Goal: Task Accomplishment & Management: Complete application form

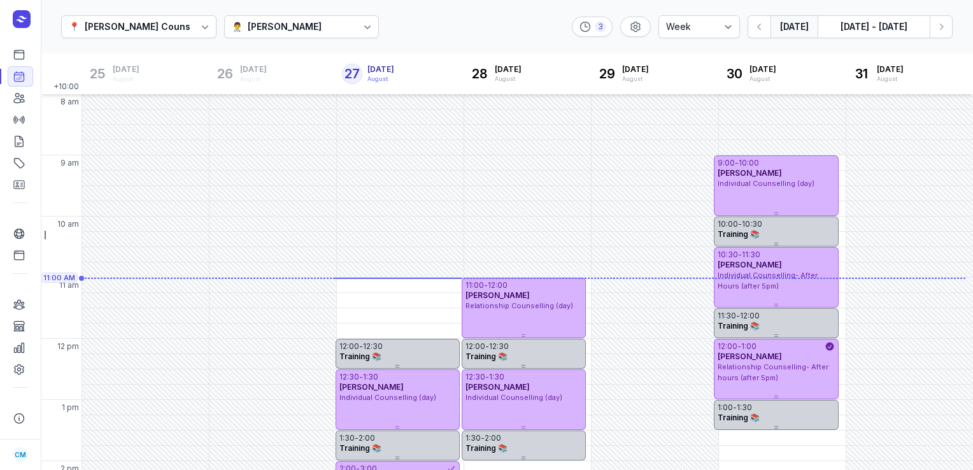
select select "week"
click at [232, 21] on div "👨‍⚕️ [PERSON_NAME]" at bounding box center [277, 26] width 90 height 15
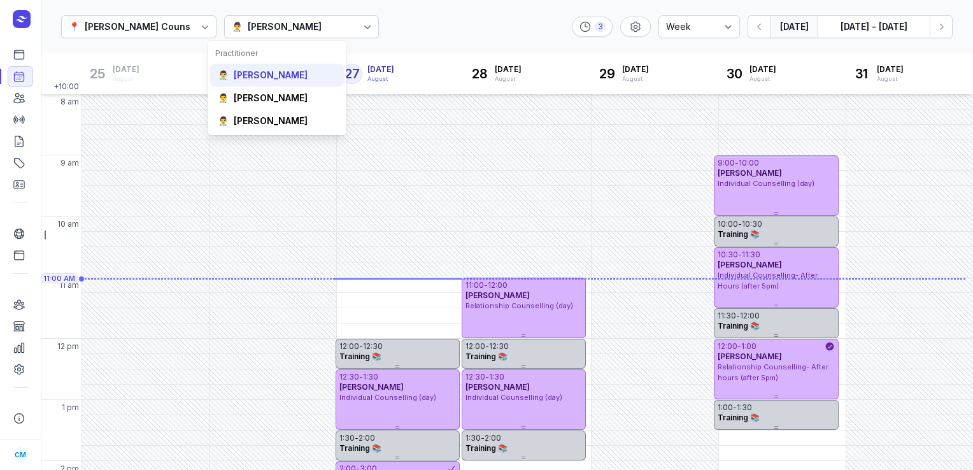
click at [260, 72] on div "[PERSON_NAME]" at bounding box center [271, 75] width 74 height 13
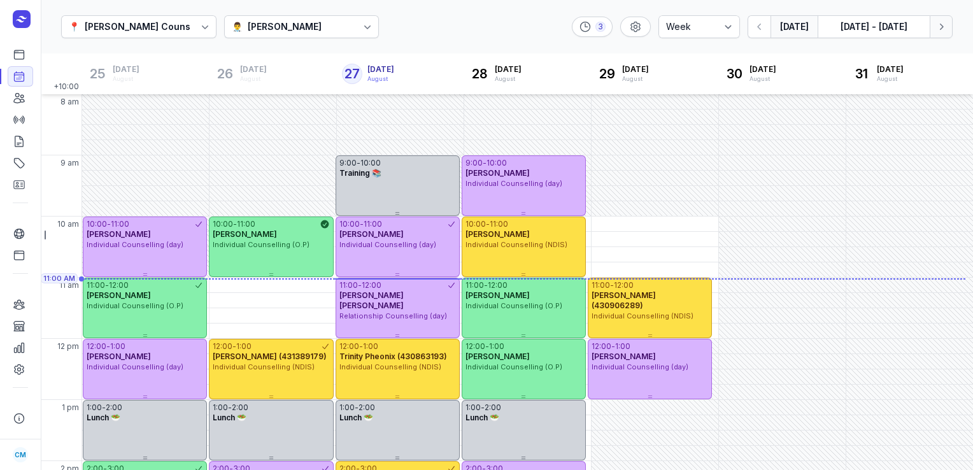
click at [945, 29] on icon "button" at bounding box center [941, 26] width 13 height 13
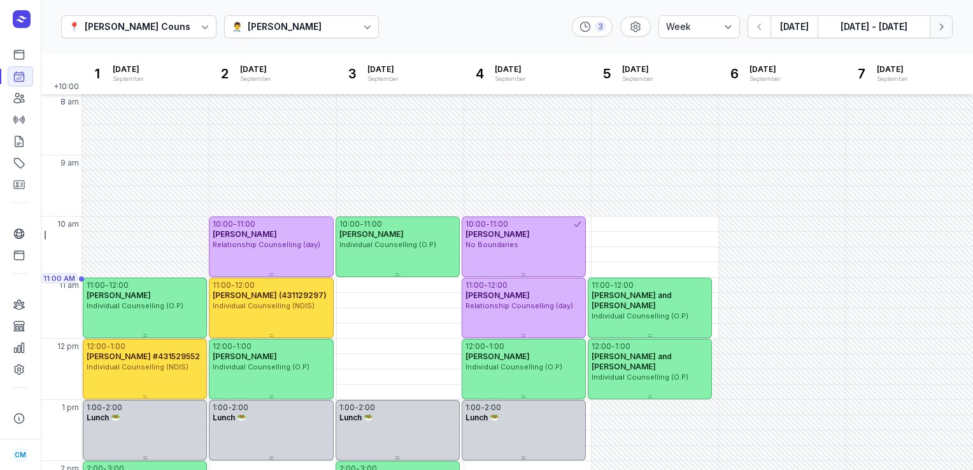
click at [945, 29] on icon "button" at bounding box center [941, 26] width 13 height 13
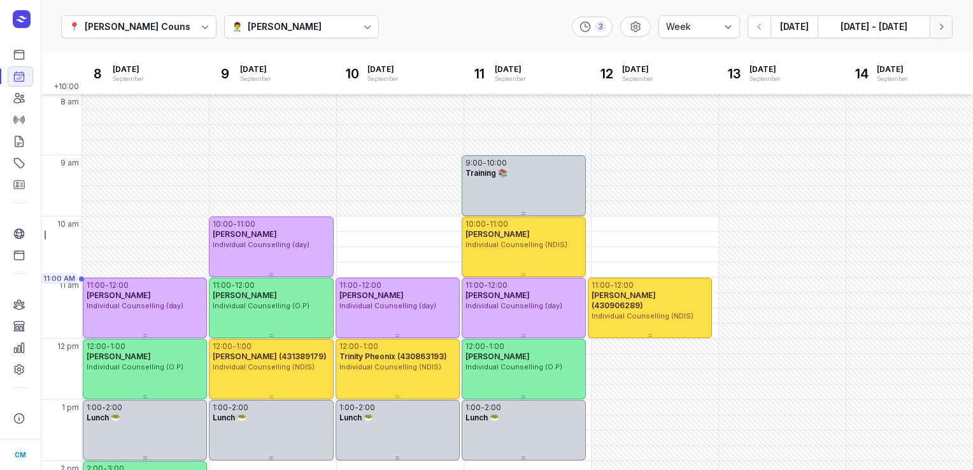
click at [945, 29] on icon "button" at bounding box center [941, 26] width 13 height 13
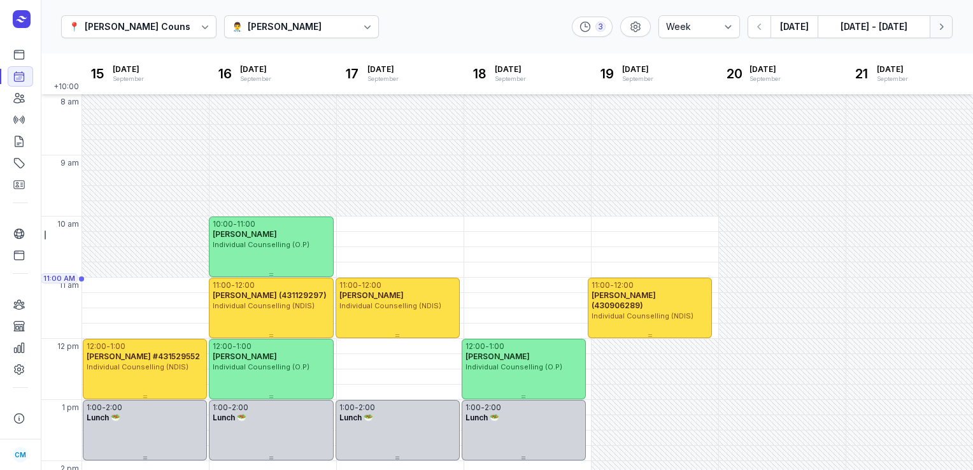
click at [945, 29] on icon "button" at bounding box center [941, 26] width 13 height 13
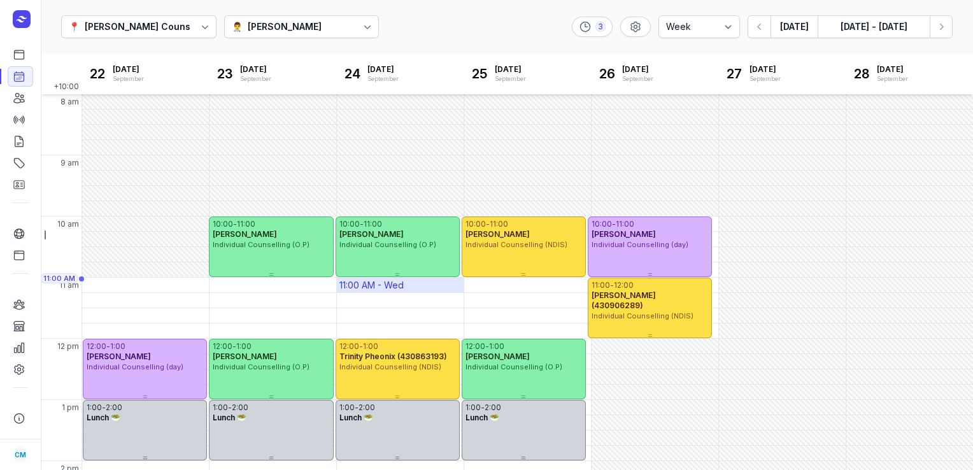
click at [381, 282] on div "11:00 AM - Wed" at bounding box center [371, 285] width 64 height 13
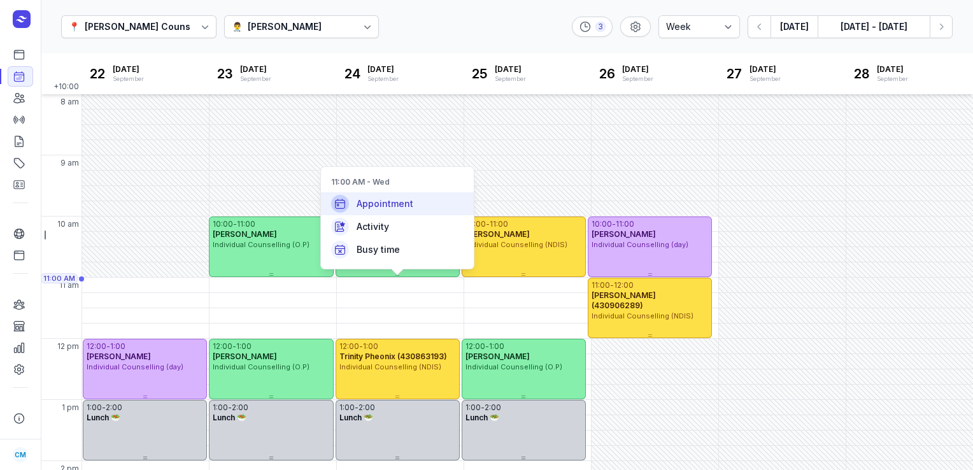
click at [381, 194] on div "Appointment" at bounding box center [397, 203] width 153 height 23
select select
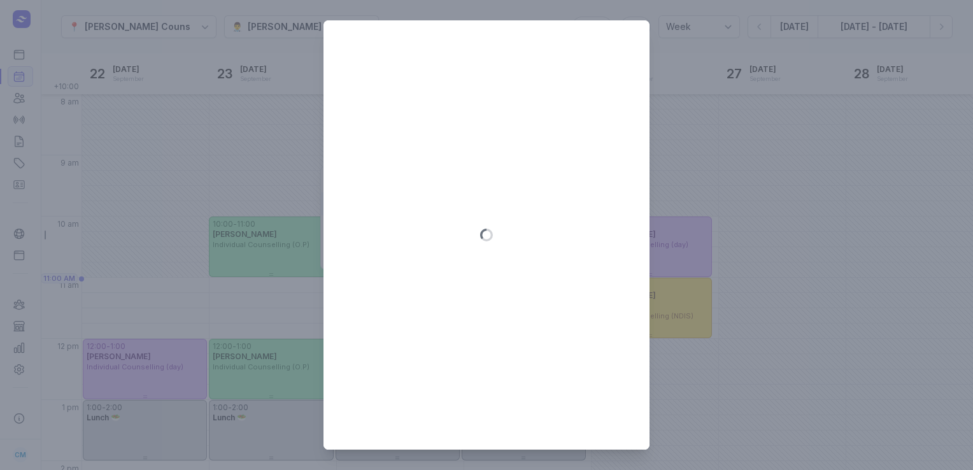
type input "[DATE]"
select select "11:00"
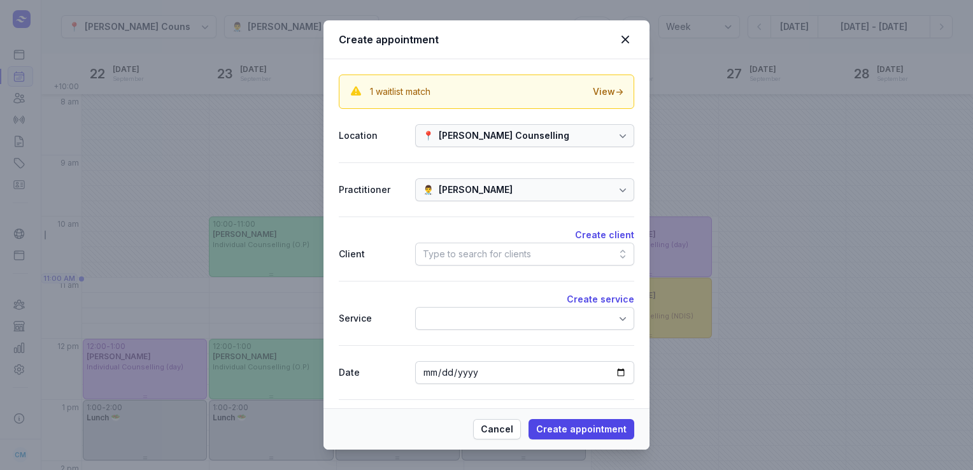
click at [461, 259] on div "Type to search for clients" at bounding box center [477, 253] width 108 height 15
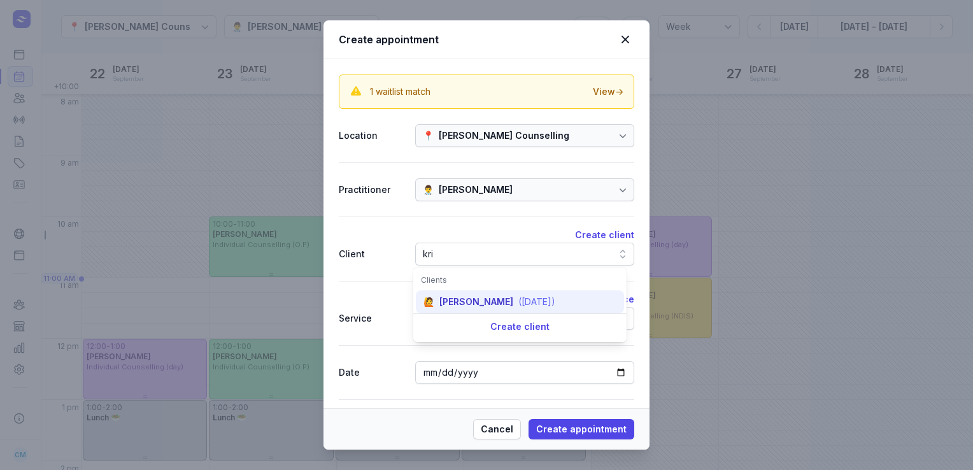
type input "kri"
click at [460, 301] on div "[PERSON_NAME]" at bounding box center [476, 302] width 74 height 13
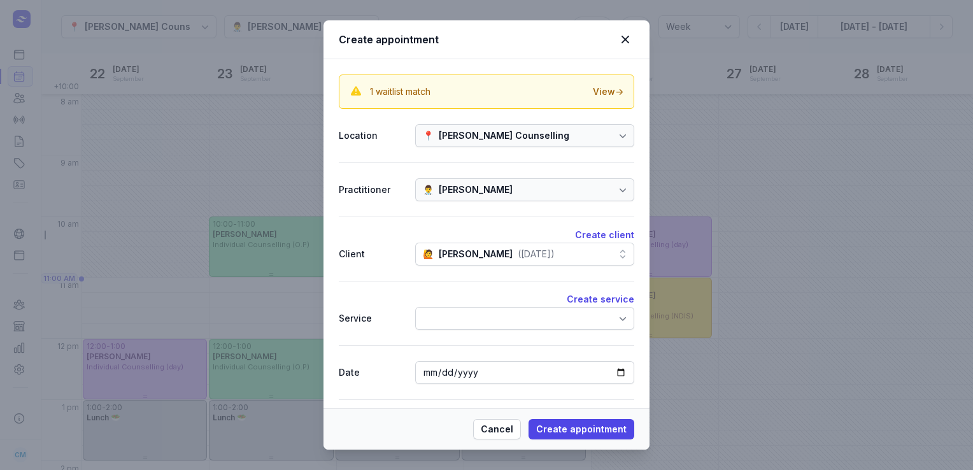
click at [460, 315] on div at bounding box center [524, 318] width 219 height 23
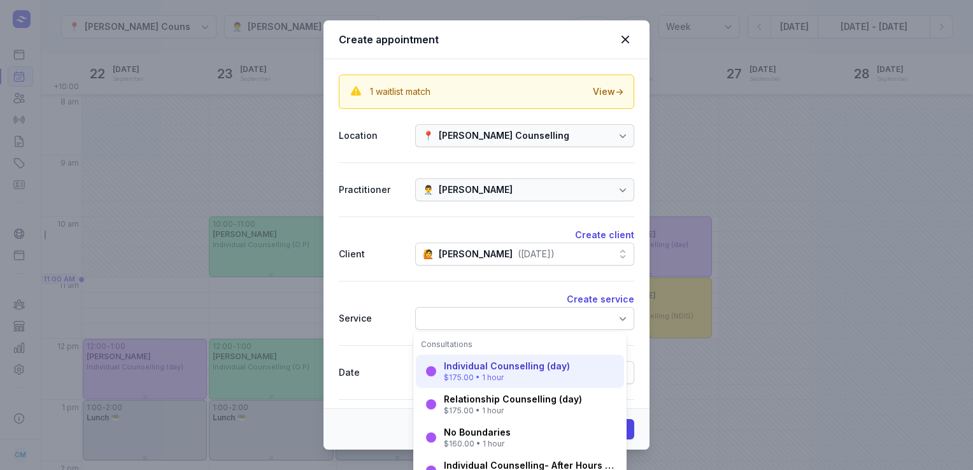
click at [466, 364] on div "Individual Counselling (day)" at bounding box center [507, 366] width 126 height 13
select select "12:00"
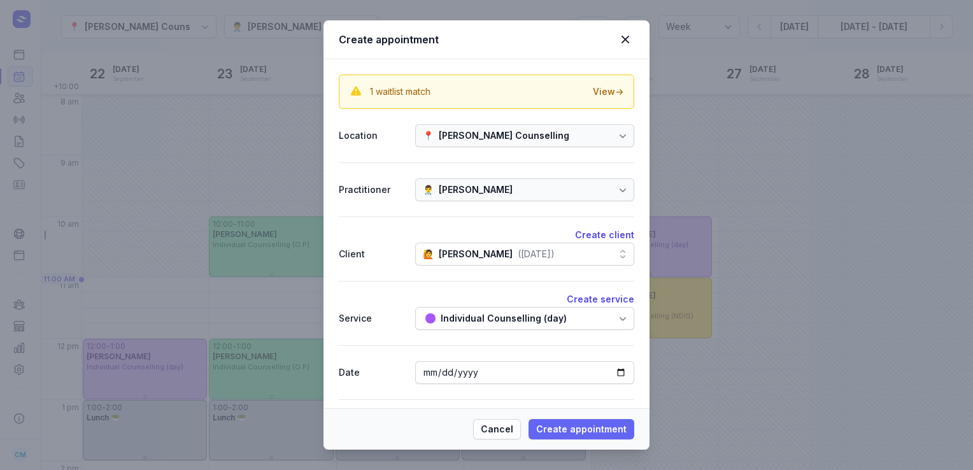
click at [572, 423] on span "Create appointment" at bounding box center [581, 429] width 90 height 15
select select
